Goal: Information Seeking & Learning: Get advice/opinions

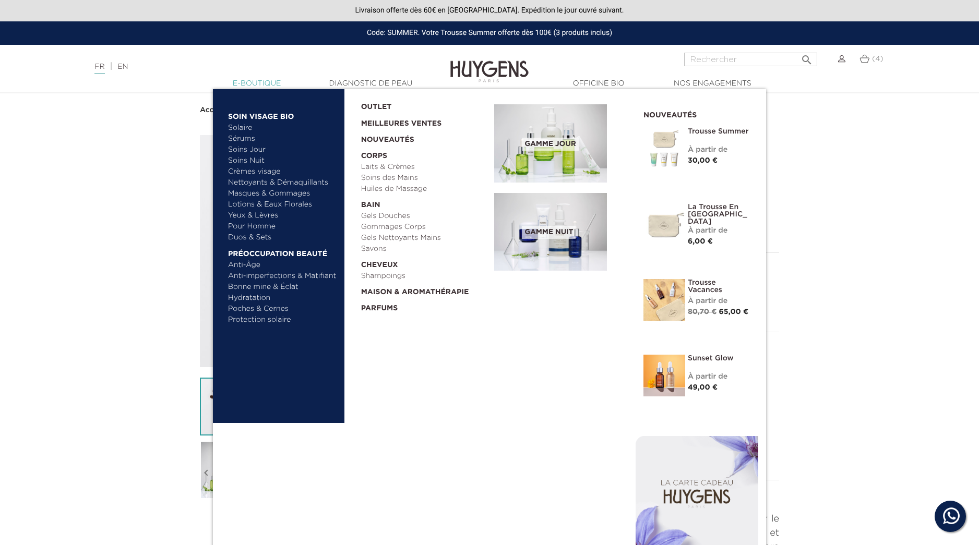
click at [247, 79] on link "  E-Boutique" at bounding box center [257, 83] width 104 height 11
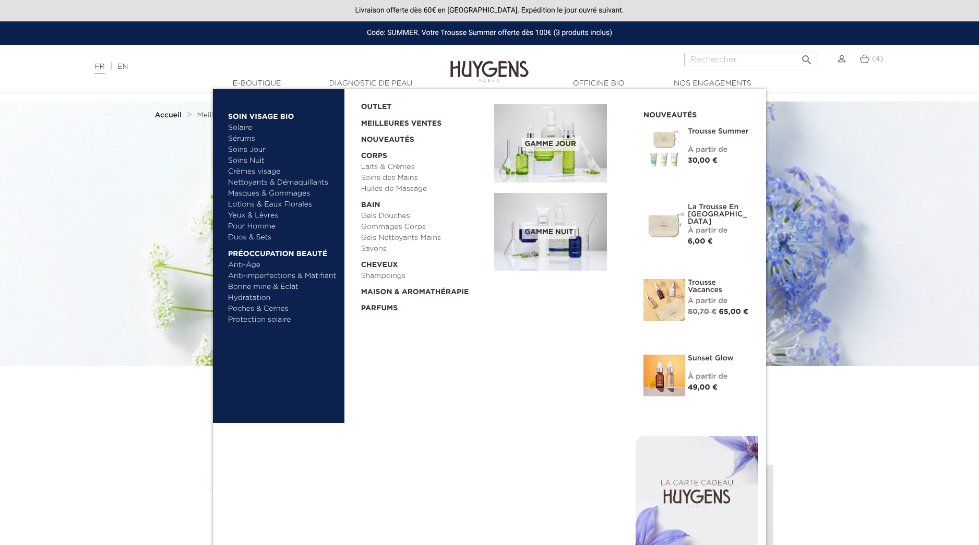
click at [676, 374] on img at bounding box center [664, 376] width 42 height 42
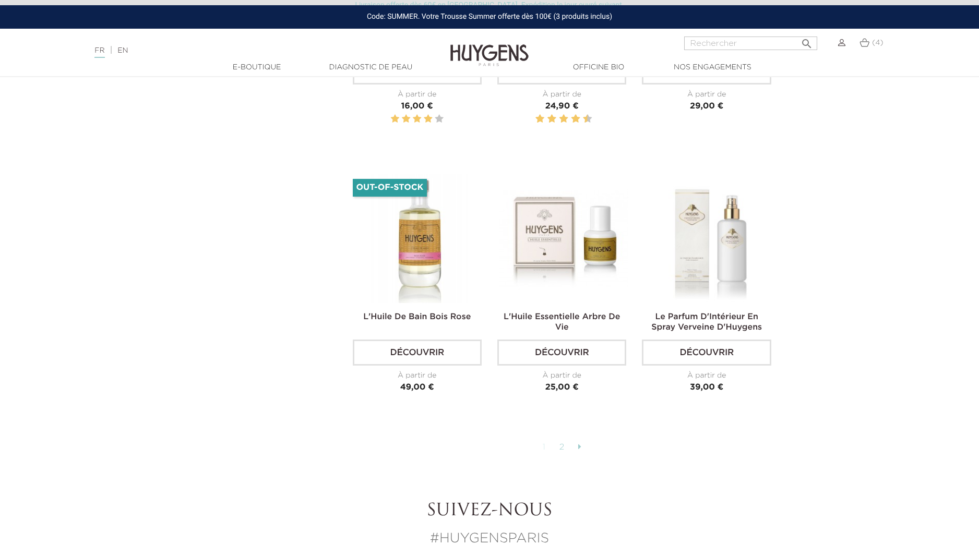
scroll to position [2546, 0]
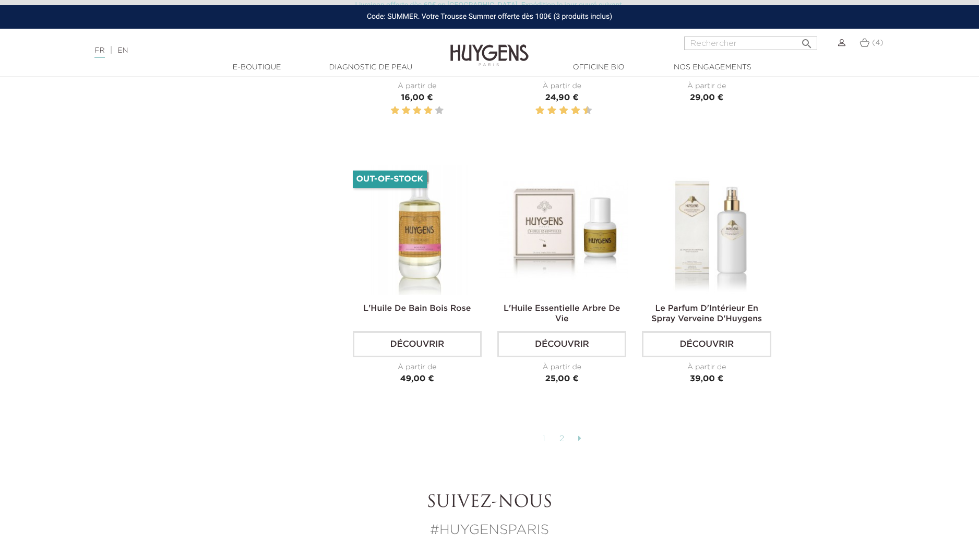
click at [562, 430] on link "2" at bounding box center [562, 439] width 16 height 18
click at [560, 430] on link "2" at bounding box center [562, 439] width 16 height 18
click at [562, 430] on link "2" at bounding box center [562, 439] width 16 height 18
click at [561, 430] on link "2" at bounding box center [562, 439] width 16 height 18
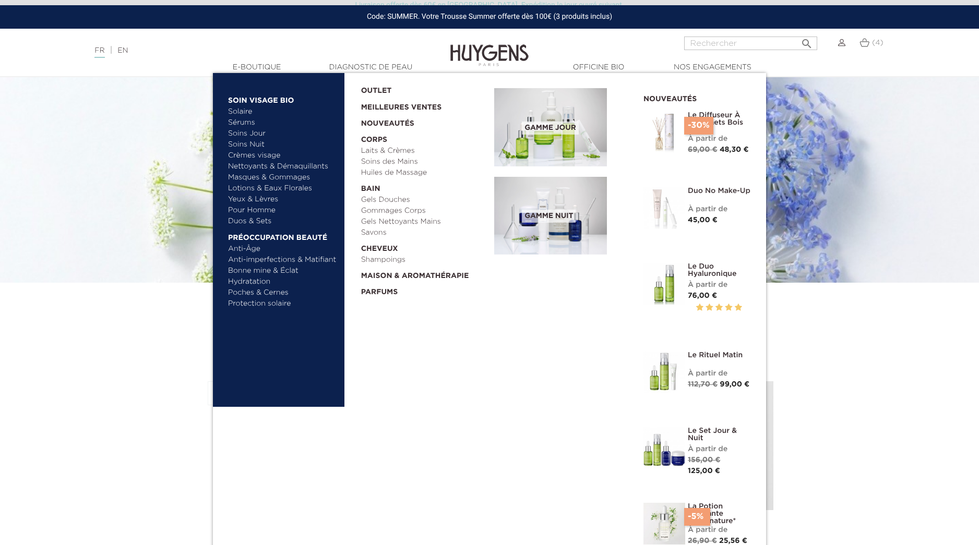
scroll to position [82, 0]
click at [244, 122] on link "Sérums" at bounding box center [282, 122] width 109 height 11
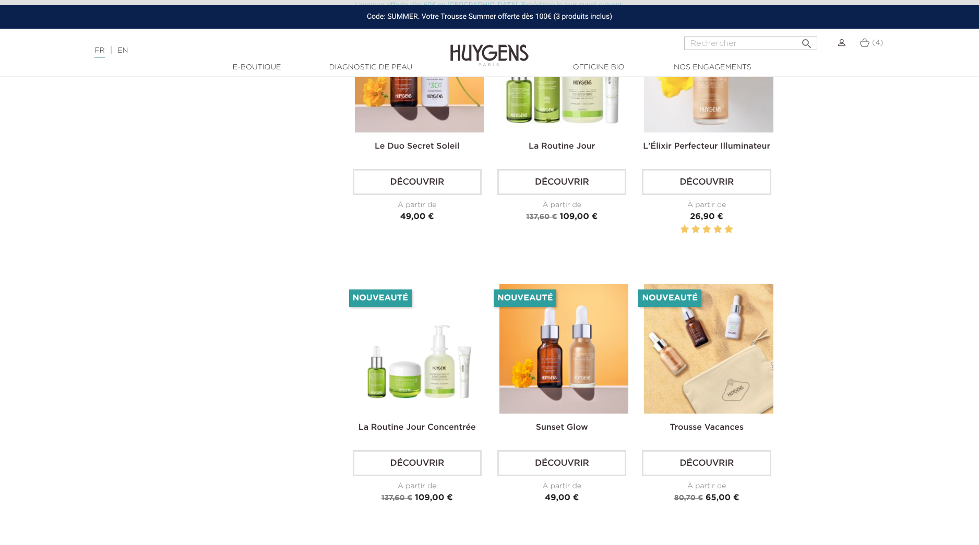
scroll to position [1858, 0]
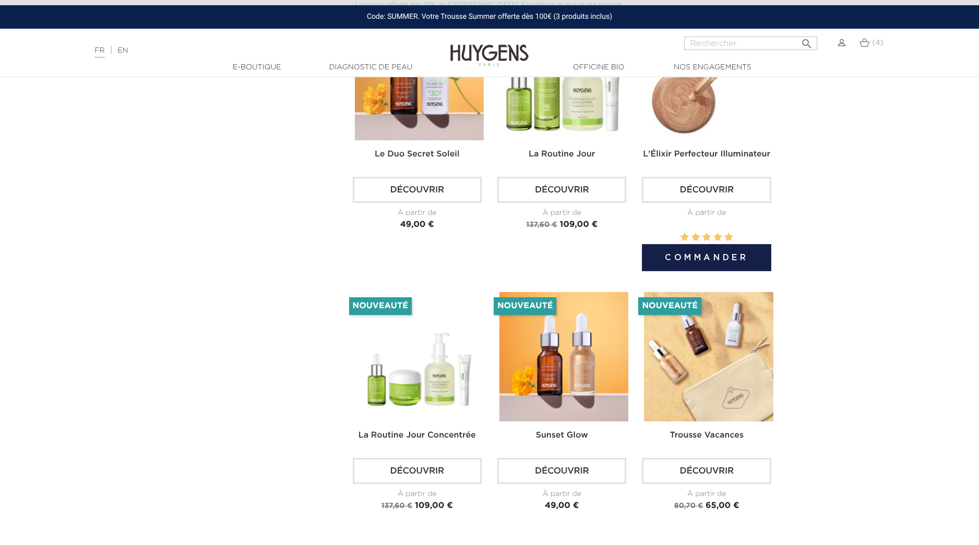
click at [677, 124] on img at bounding box center [708, 75] width 129 height 129
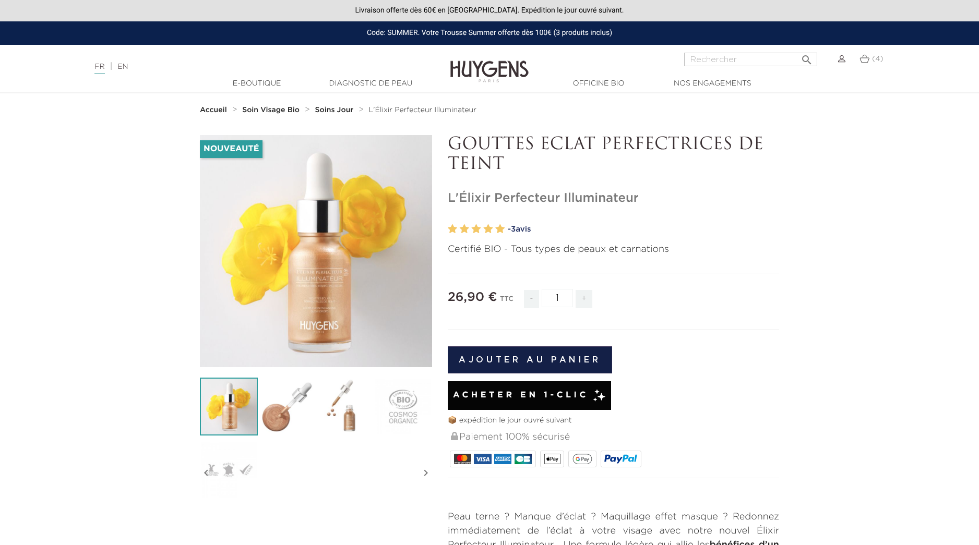
click at [530, 226] on link "- 3 avis" at bounding box center [643, 230] width 271 height 16
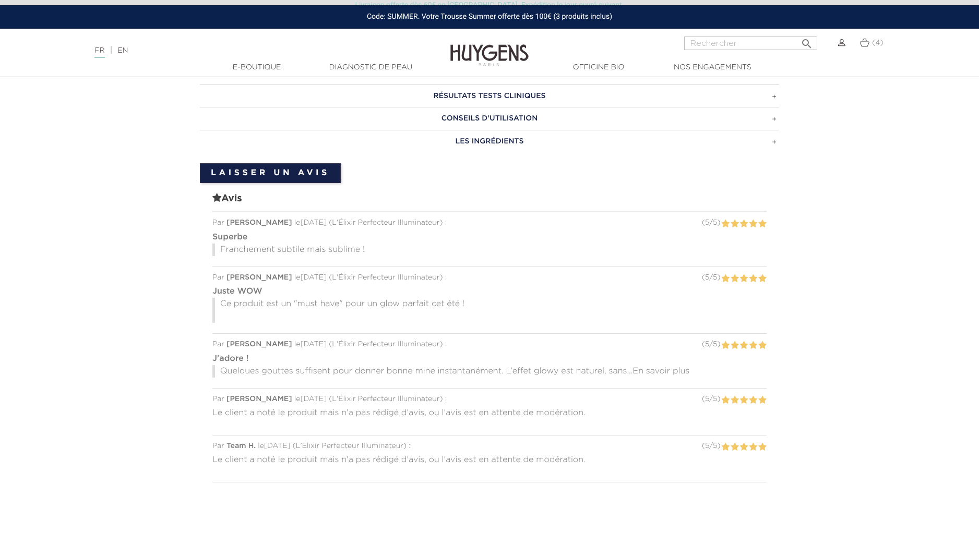
scroll to position [493, 0]
